Goal: Task Accomplishment & Management: Use online tool/utility

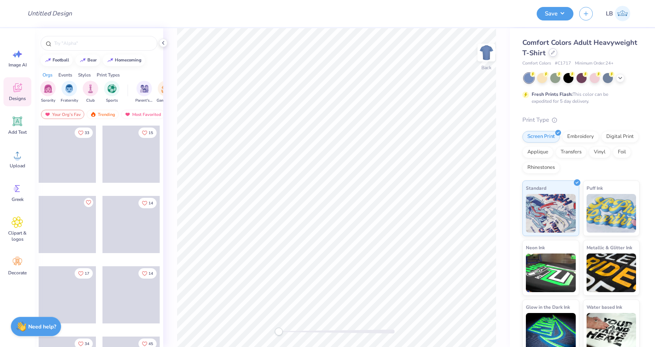
click at [555, 55] on div at bounding box center [553, 52] width 9 height 9
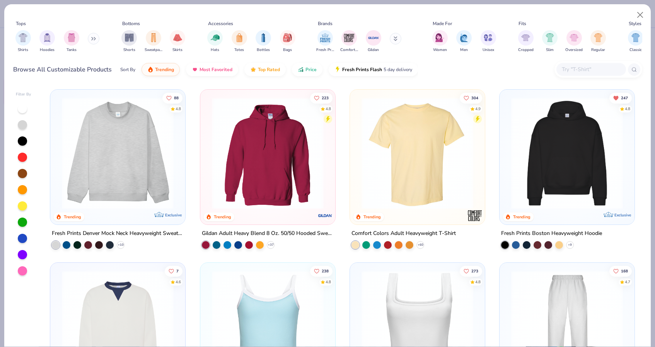
click at [149, 137] on img at bounding box center [118, 153] width 120 height 112
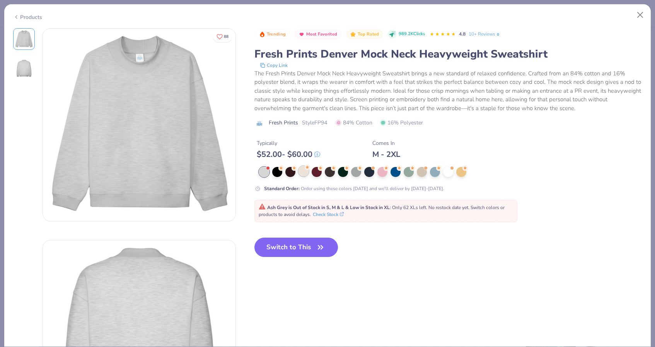
click at [303, 173] on div at bounding box center [304, 171] width 10 height 10
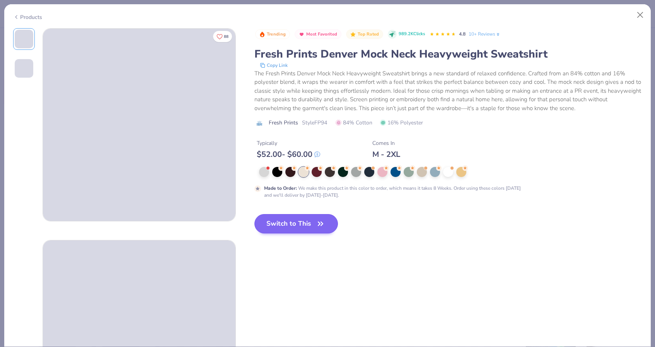
click at [303, 226] on button "Switch to This" at bounding box center [296, 223] width 84 height 19
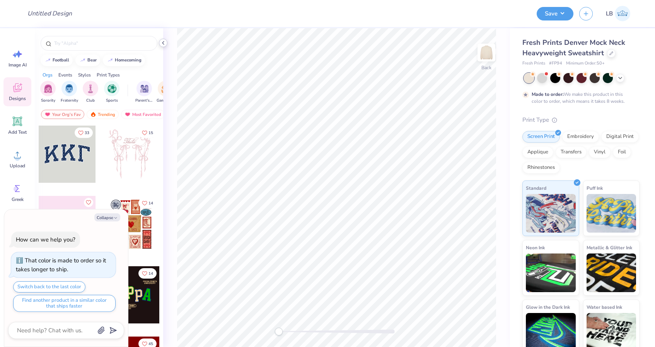
click at [163, 44] on icon at bounding box center [163, 43] width 6 height 6
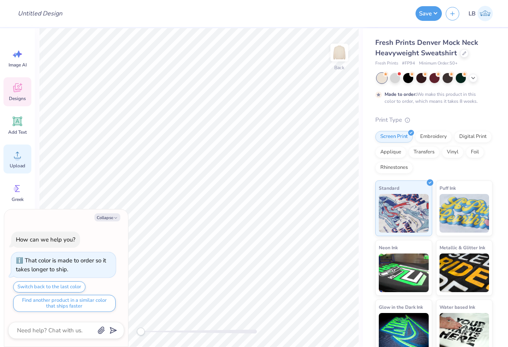
click at [15, 160] on icon at bounding box center [18, 155] width 12 height 12
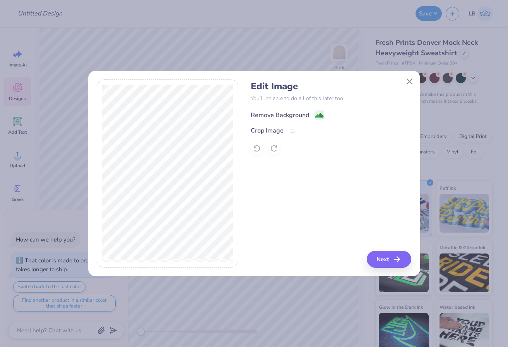
click at [319, 117] on image at bounding box center [319, 115] width 9 height 9
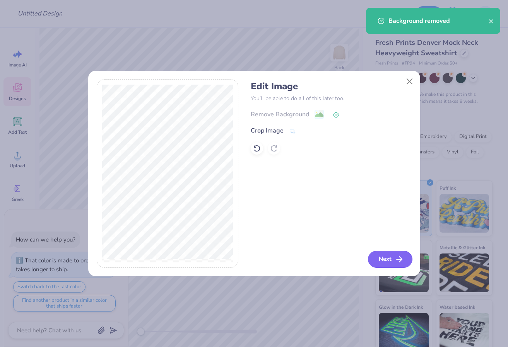
click at [395, 255] on icon "button" at bounding box center [398, 259] width 9 height 9
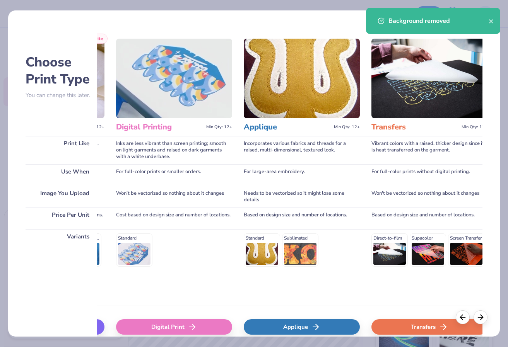
scroll to position [0, 301]
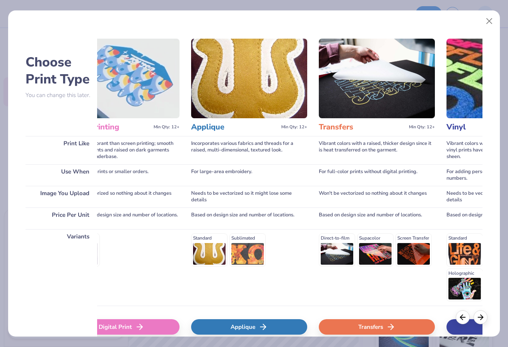
click at [352, 324] on div "Transfers" at bounding box center [377, 326] width 116 height 15
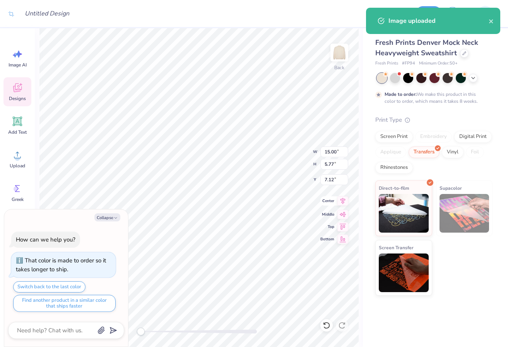
click at [344, 200] on icon at bounding box center [342, 200] width 11 height 9
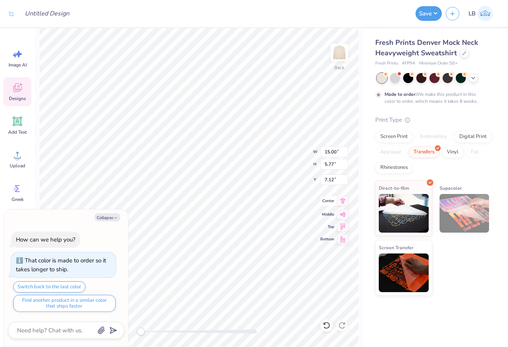
type textarea "x"
click at [339, 152] on input "15.00" at bounding box center [334, 152] width 28 height 11
type input "12"
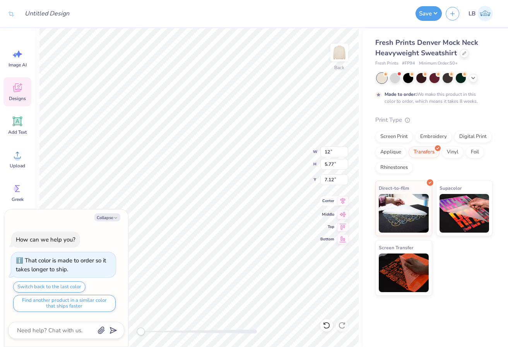
click at [343, 204] on icon at bounding box center [342, 201] width 5 height 7
click at [111, 218] on button "Collapse" at bounding box center [107, 217] width 26 height 8
type textarea "x"
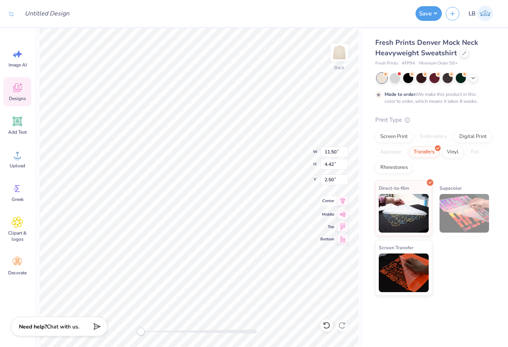
click at [344, 198] on icon at bounding box center [342, 200] width 11 height 9
click at [419, 16] on button "Save" at bounding box center [428, 12] width 26 height 15
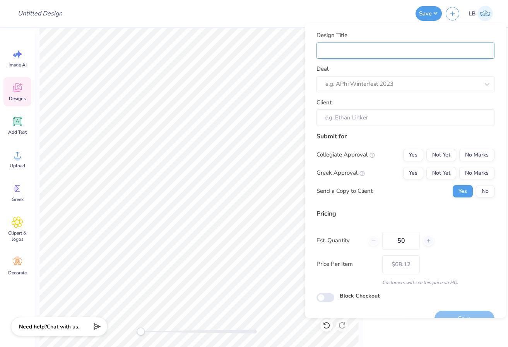
click at [441, 54] on input "Design Title" at bounding box center [405, 50] width 178 height 17
type input "C"
type input "Ch"
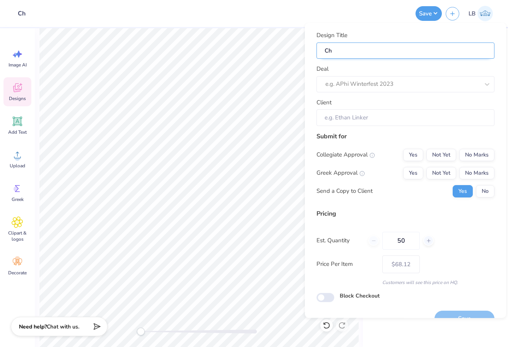
type input "Cha"
type input "Chap"
type input "Chapt"
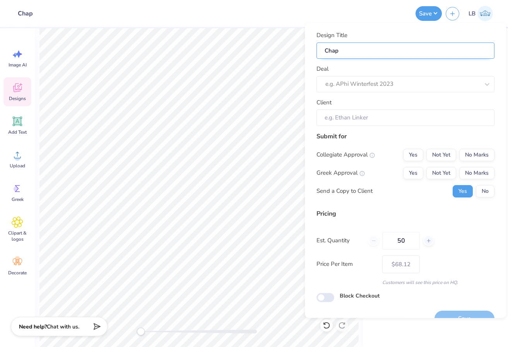
type input "Chapt"
type input "Chapte"
type input "Chapter"
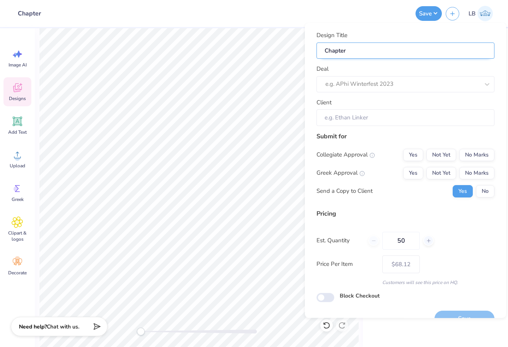
type input "Chapter"
type input "Chapter M"
type input "Chapter Mo"
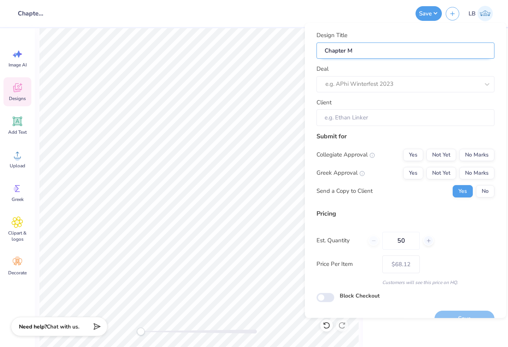
type input "Chapter Mo"
type input "Chapter Moc"
type input "Chapter Mock"
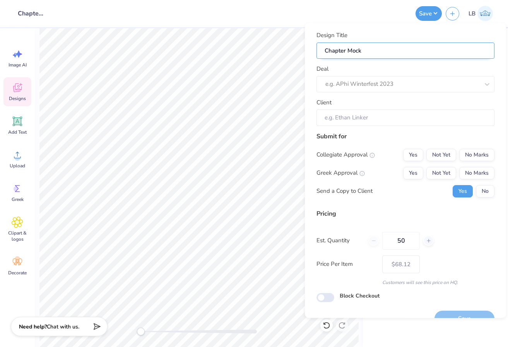
type input "Chapter Mock"
type input "Chapter Moc"
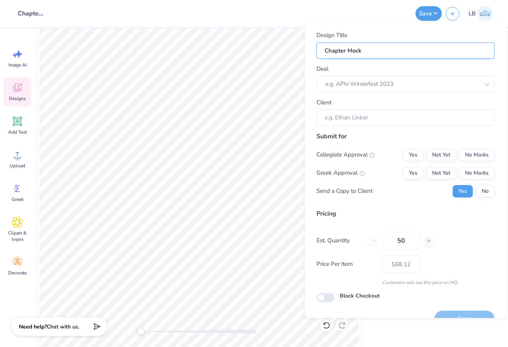
type input "Chapter Moc"
type input "Chapter Mo"
type input "Chapter M"
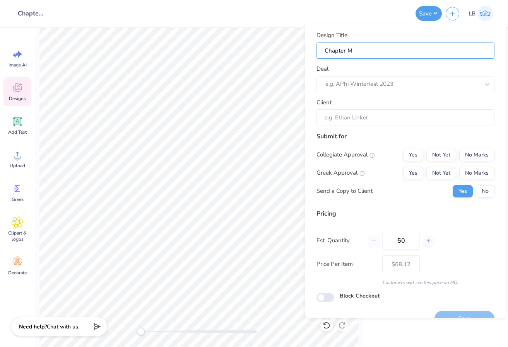
type input "Chapter"
type input "ChapterD"
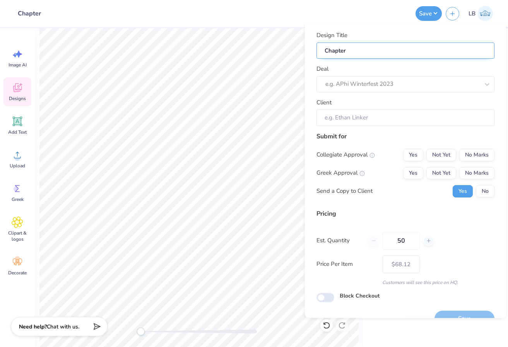
type input "ChapterD"
type input "Chapter"
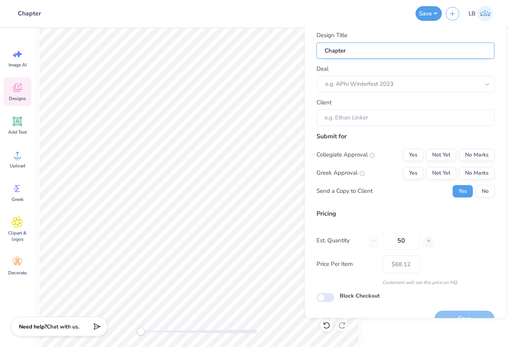
type input "Chapter D"
type input "Chapter"
type input "Chapter F"
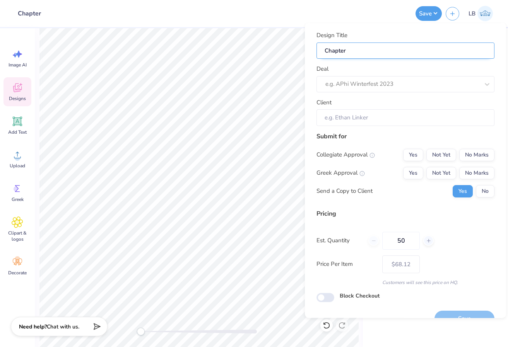
type input "Chapter F"
type input "Chapter Fa"
type input "Chapter Fal"
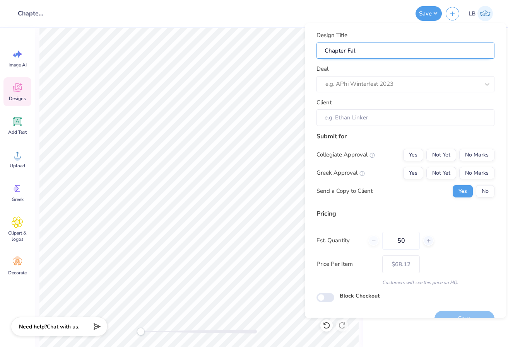
type input "Chapter Fall"
type input "Chapter Fall P"
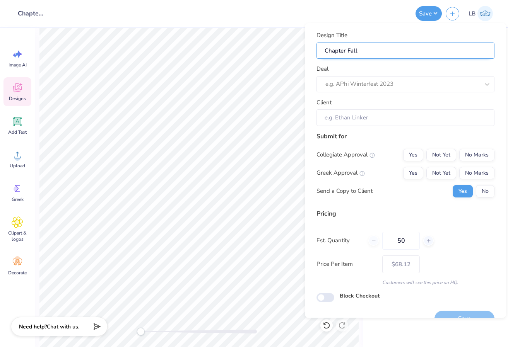
type input "Chapter Fall P"
type input "Chapter Fall PR"
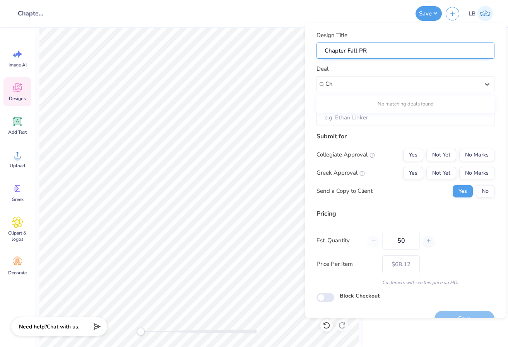
type input "C"
click at [441, 103] on div "GPhi Fall PR Gift (Chapter Paid)" at bounding box center [405, 104] width 172 height 13
type input "Pr Gift"
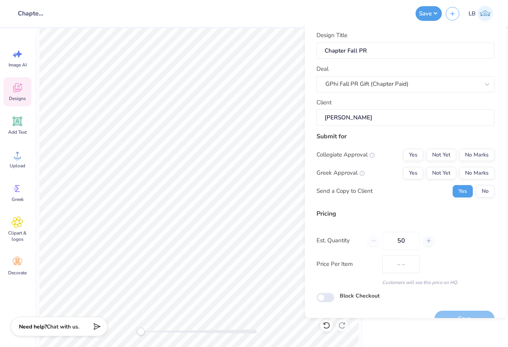
type input "Samantha Bingler"
click at [408, 176] on button "Yes" at bounding box center [413, 173] width 20 height 12
click at [474, 153] on button "No Marks" at bounding box center [476, 155] width 35 height 12
click at [486, 190] on button "No" at bounding box center [485, 191] width 19 height 12
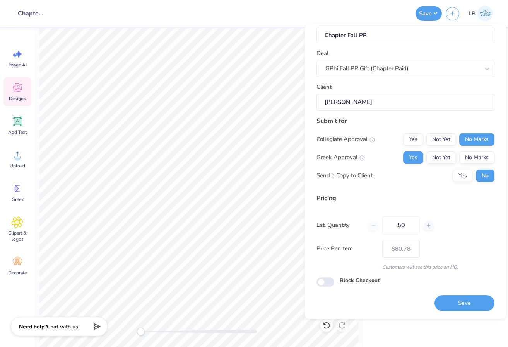
scroll to position [15, 0]
click at [471, 304] on button "Save" at bounding box center [464, 304] width 60 height 16
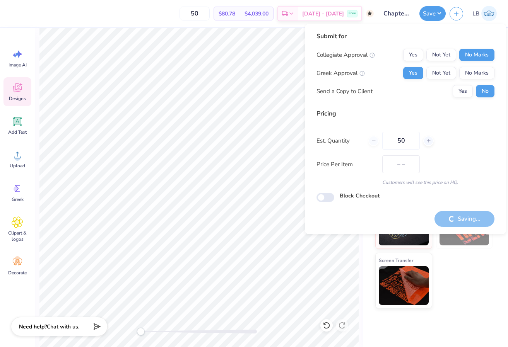
type input "$68.12"
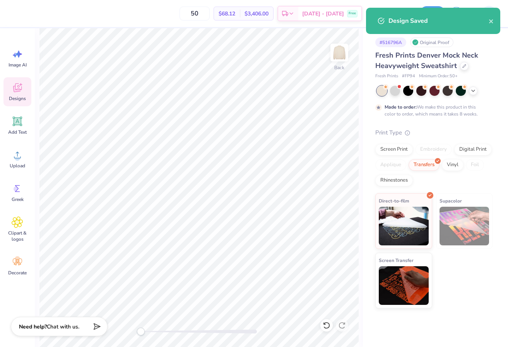
checkbox input "true"
click at [462, 66] on icon at bounding box center [464, 65] width 4 height 4
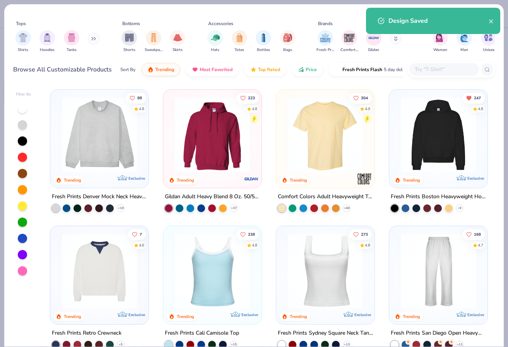
click at [473, 271] on img at bounding box center [438, 271] width 83 height 75
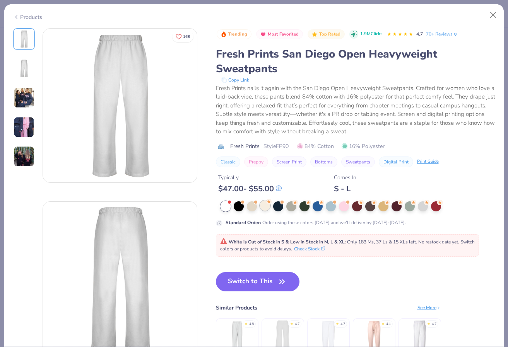
click at [266, 209] on div at bounding box center [265, 206] width 10 height 10
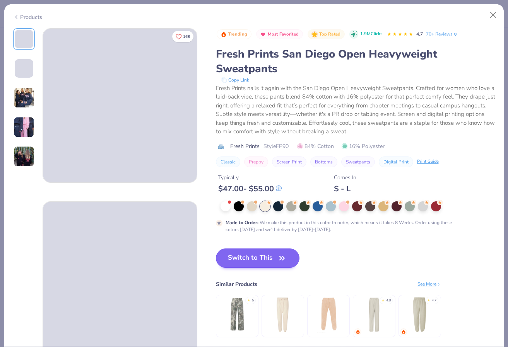
click at [269, 253] on button "Switch to This" at bounding box center [258, 258] width 84 height 19
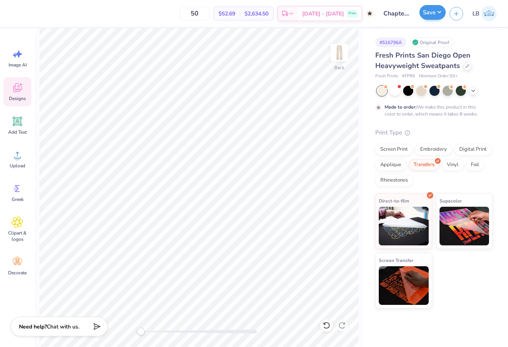
click at [429, 10] on button "Save" at bounding box center [432, 12] width 26 height 15
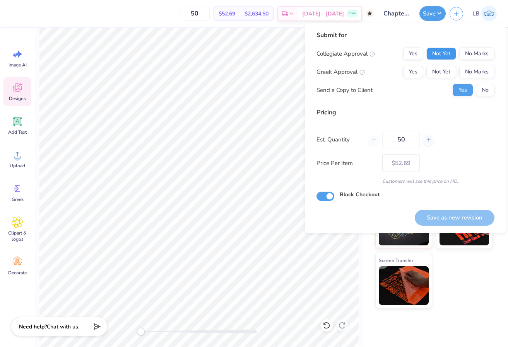
click at [444, 50] on button "Not Yet" at bounding box center [441, 54] width 30 height 12
click at [421, 69] on button "Yes" at bounding box center [413, 72] width 20 height 12
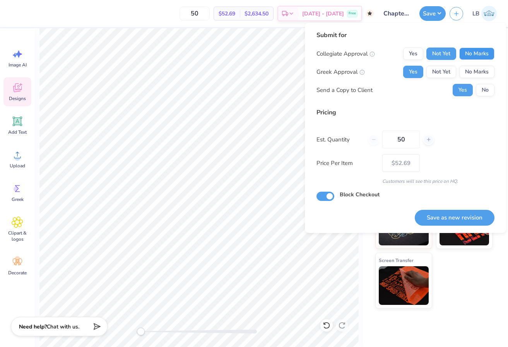
click at [475, 55] on button "No Marks" at bounding box center [476, 54] width 35 height 12
click at [487, 92] on button "No" at bounding box center [485, 90] width 19 height 12
click at [456, 212] on button "Save as new revision" at bounding box center [455, 218] width 80 height 16
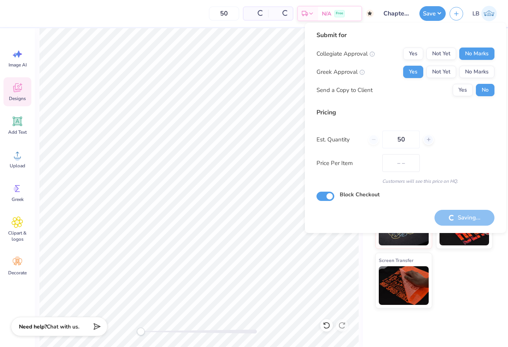
type input "$52.69"
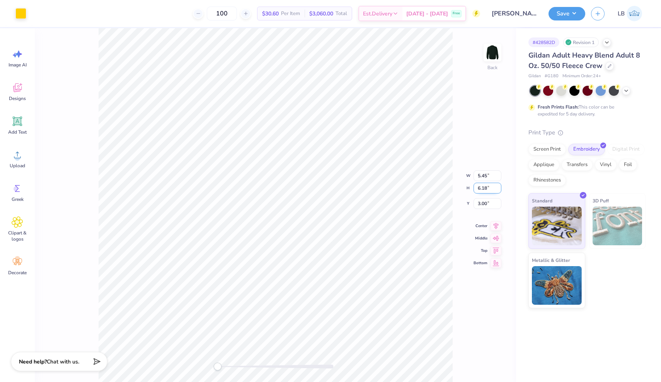
click at [490, 188] on input "6.18" at bounding box center [488, 188] width 28 height 11
type input "5"
click at [564, 13] on button "Save" at bounding box center [567, 13] width 37 height 14
